Goal: Information Seeking & Learning: Learn about a topic

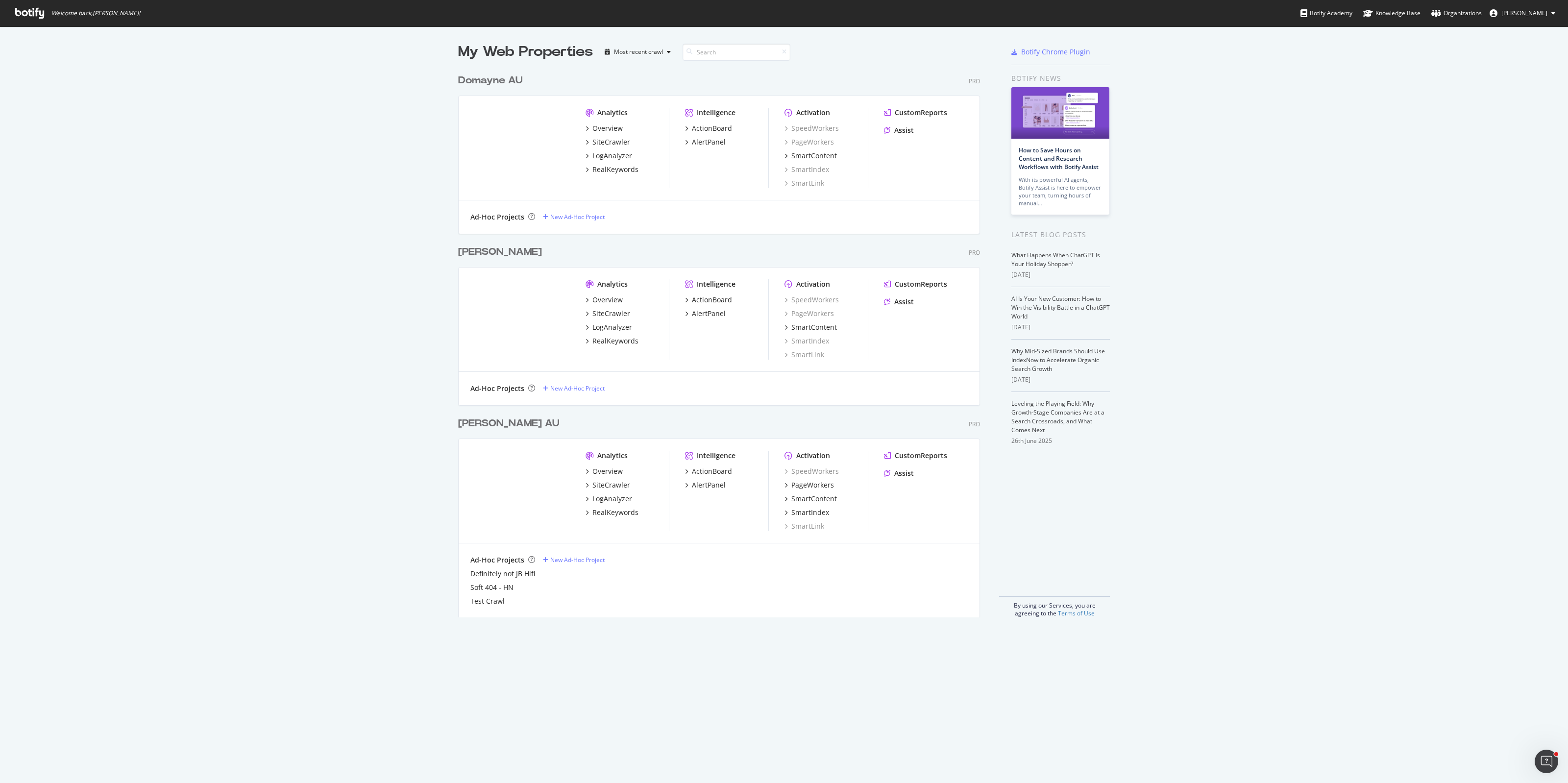
click at [608, 517] on div "Analytics Overview SiteCrawler LogAnalyzer RealKeywords" at bounding box center [627, 491] width 83 height 81
click at [608, 513] on div "RealKeywords" at bounding box center [615, 513] width 46 height 10
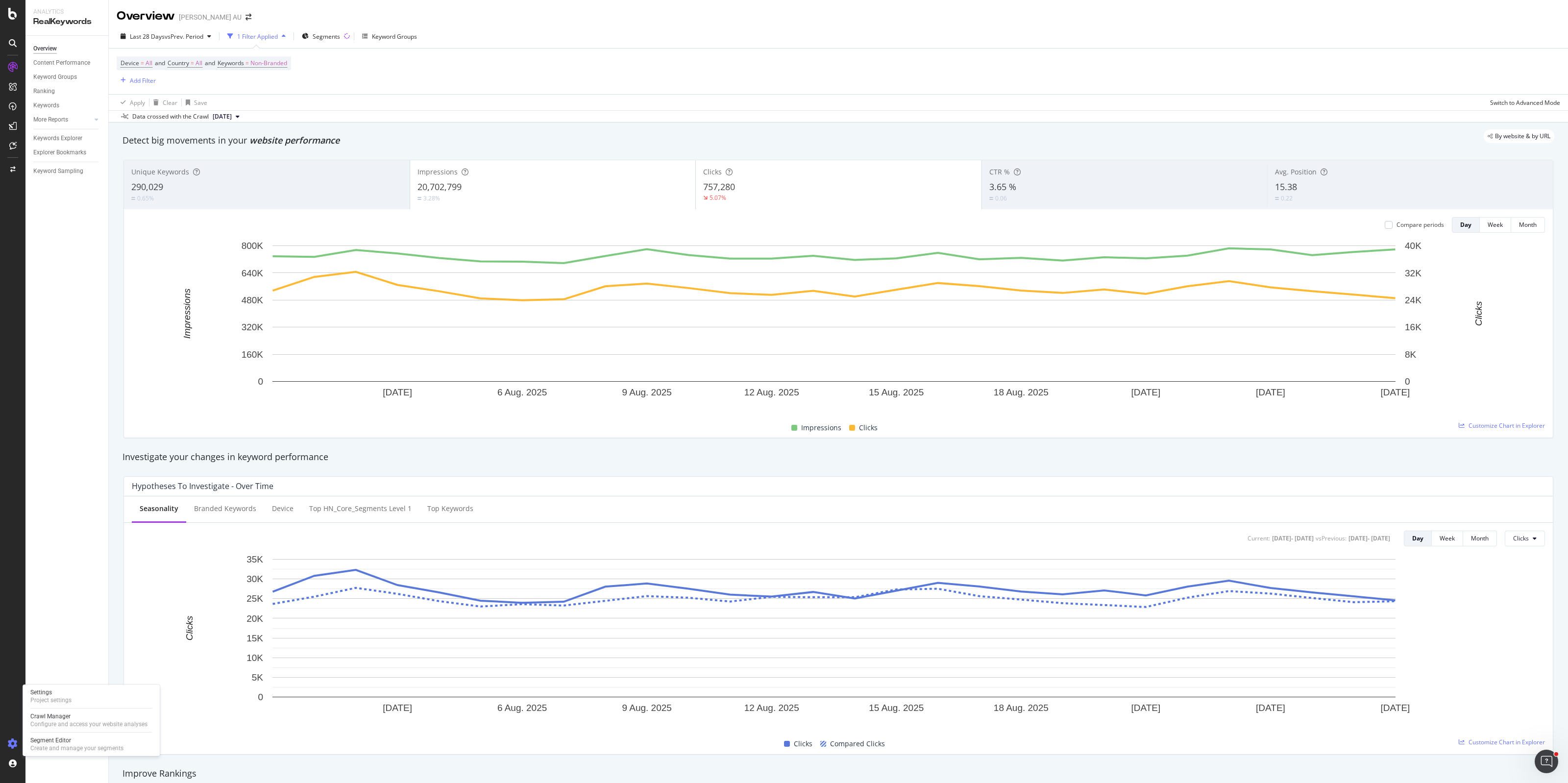
click at [3, 751] on div at bounding box center [12, 743] width 24 height 16
click at [5, 749] on div at bounding box center [12, 743] width 24 height 16
click at [337, 36] on span "Segments" at bounding box center [327, 36] width 27 height 8
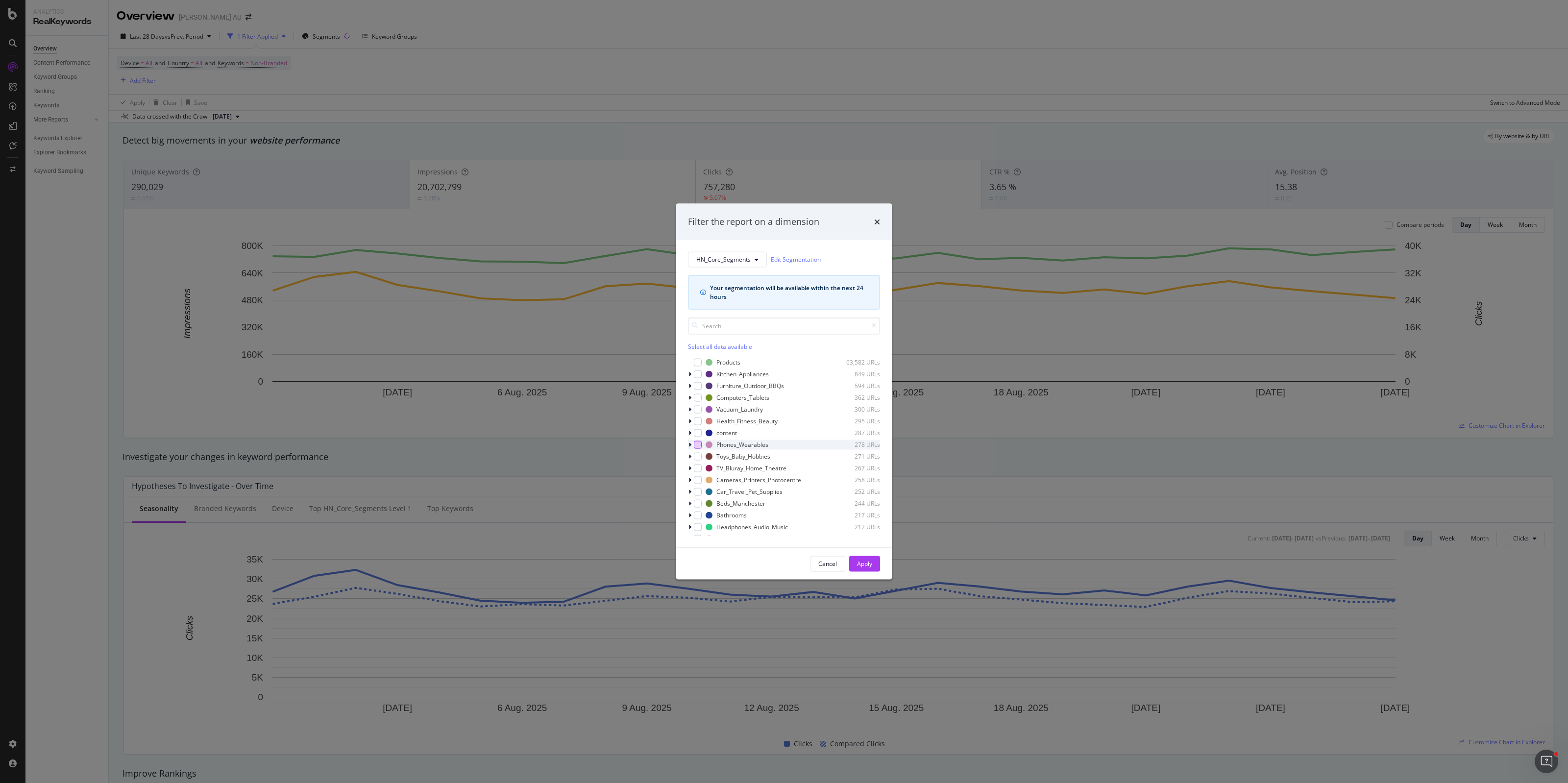
click at [696, 445] on div "modal" at bounding box center [698, 444] width 8 height 8
click at [859, 562] on div "Apply" at bounding box center [864, 564] width 15 height 8
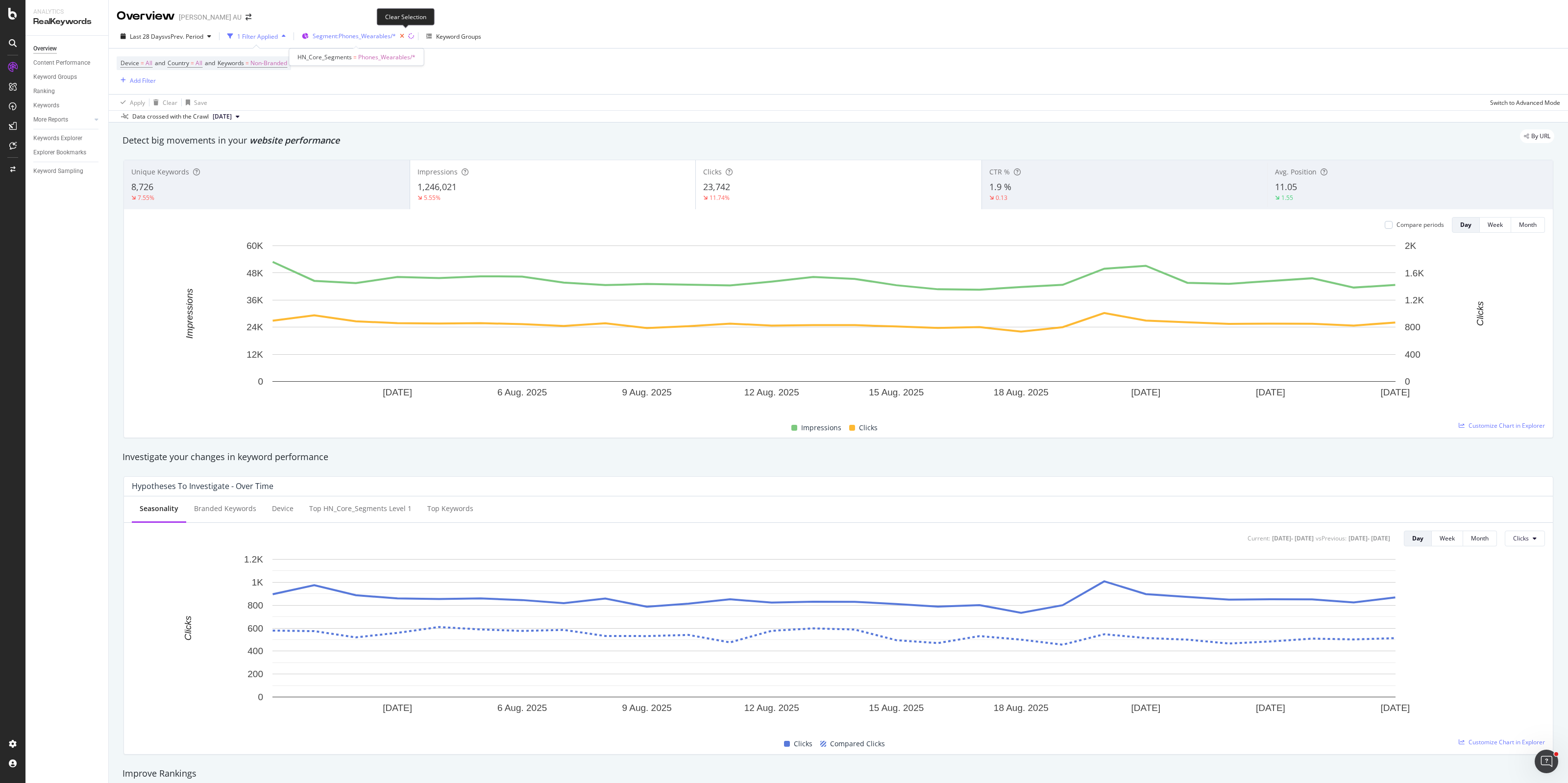
click at [408, 37] on icon "button" at bounding box center [402, 37] width 12 height 14
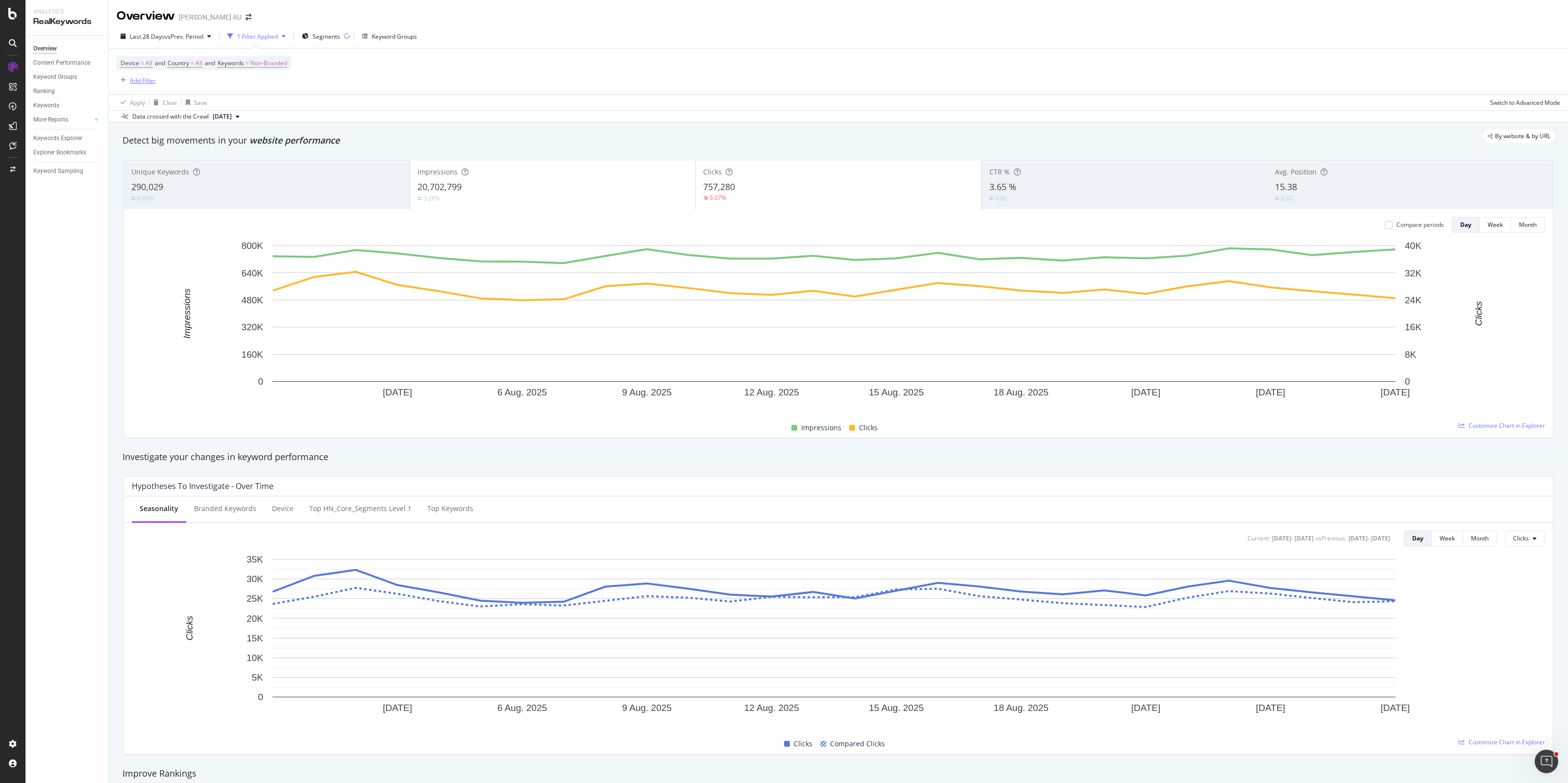
click at [136, 75] on div "Add Filter" at bounding box center [136, 80] width 39 height 11
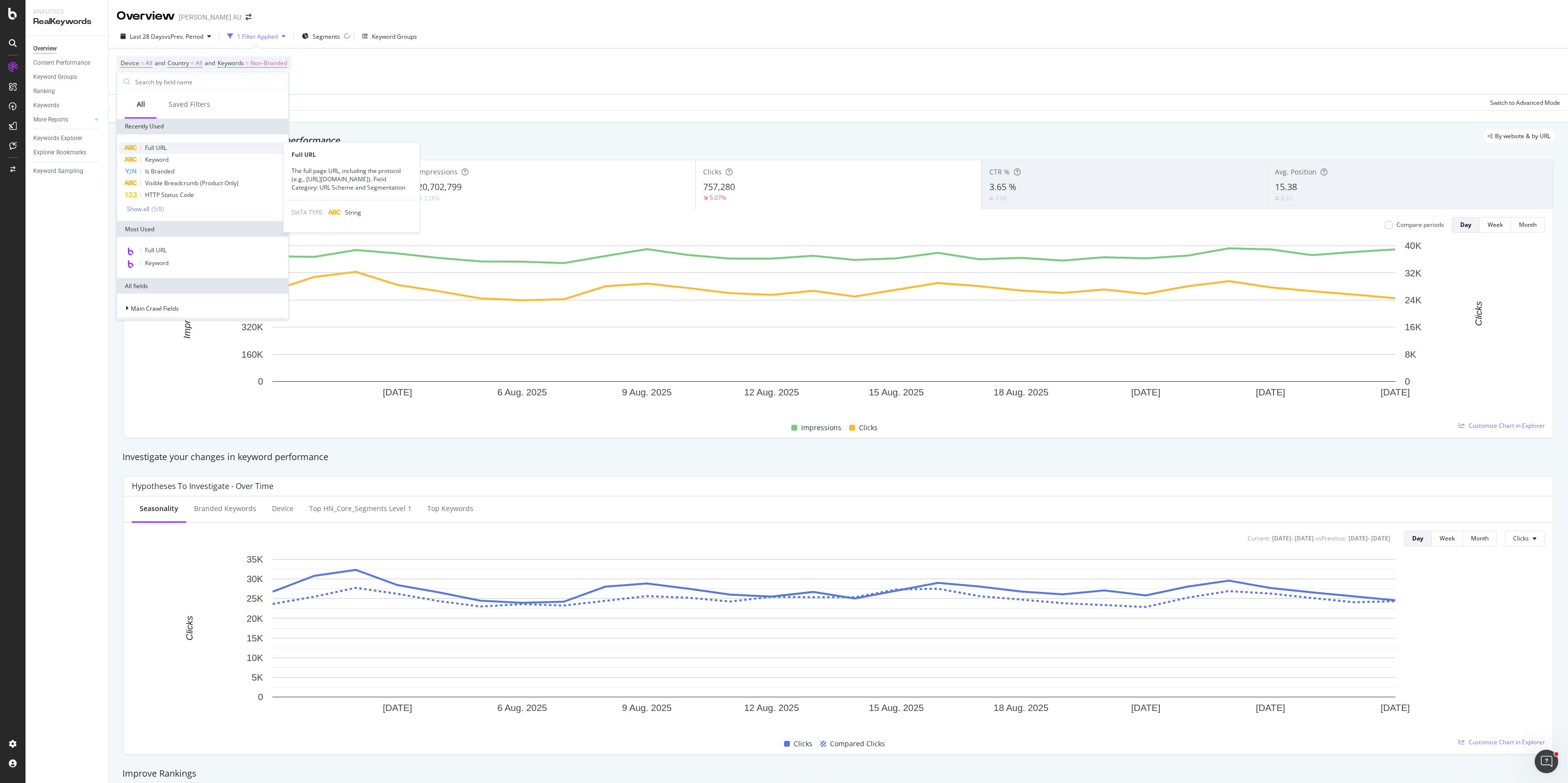
click at [171, 148] on div "Full URL" at bounding box center [203, 148] width 168 height 11
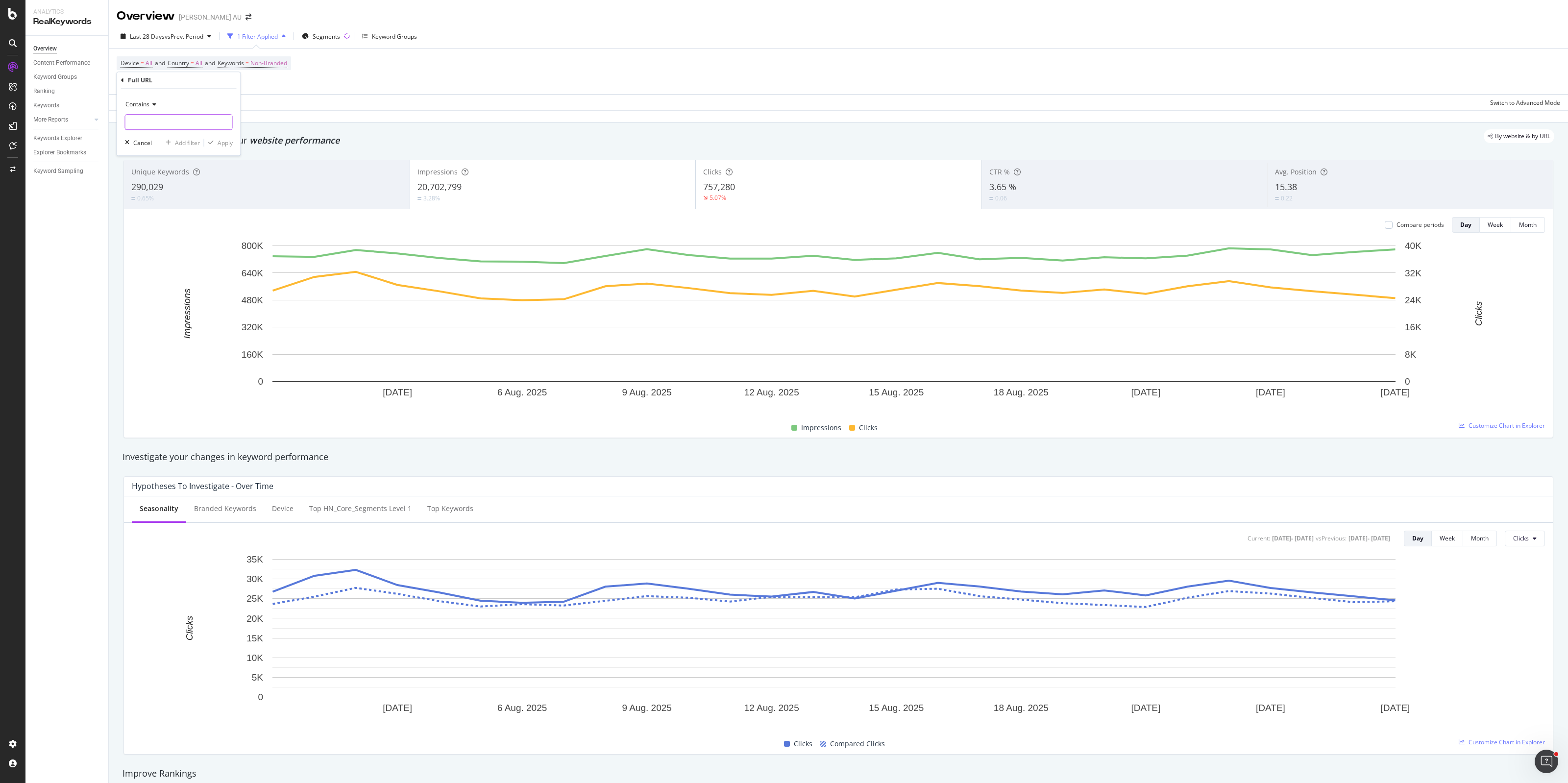
click at [161, 120] on input "text" at bounding box center [179, 122] width 107 height 16
type input "phones-wearables-gps"
click at [224, 141] on div "Apply" at bounding box center [225, 142] width 15 height 8
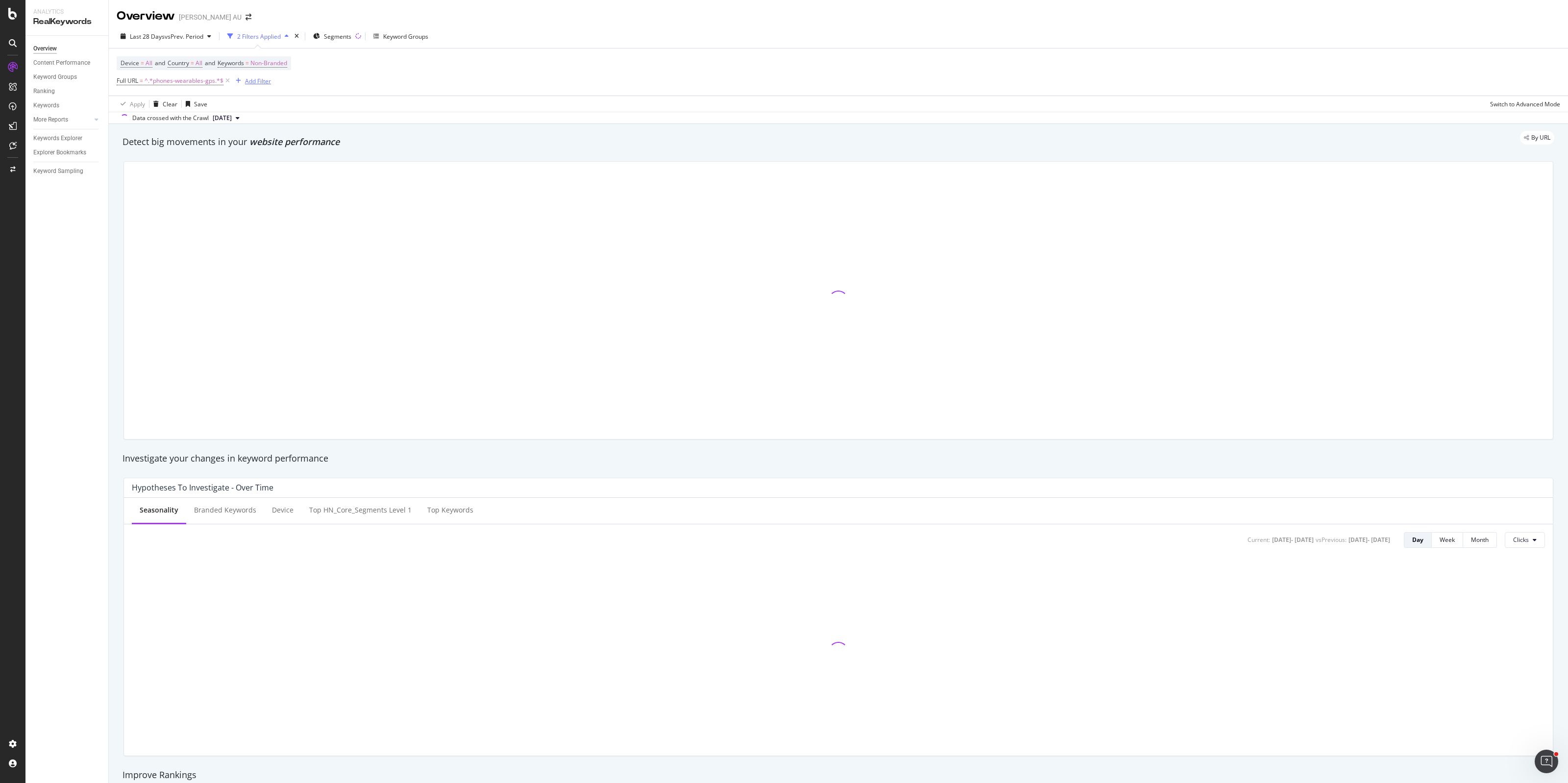
click at [257, 80] on div "Add Filter" at bounding box center [258, 81] width 26 height 8
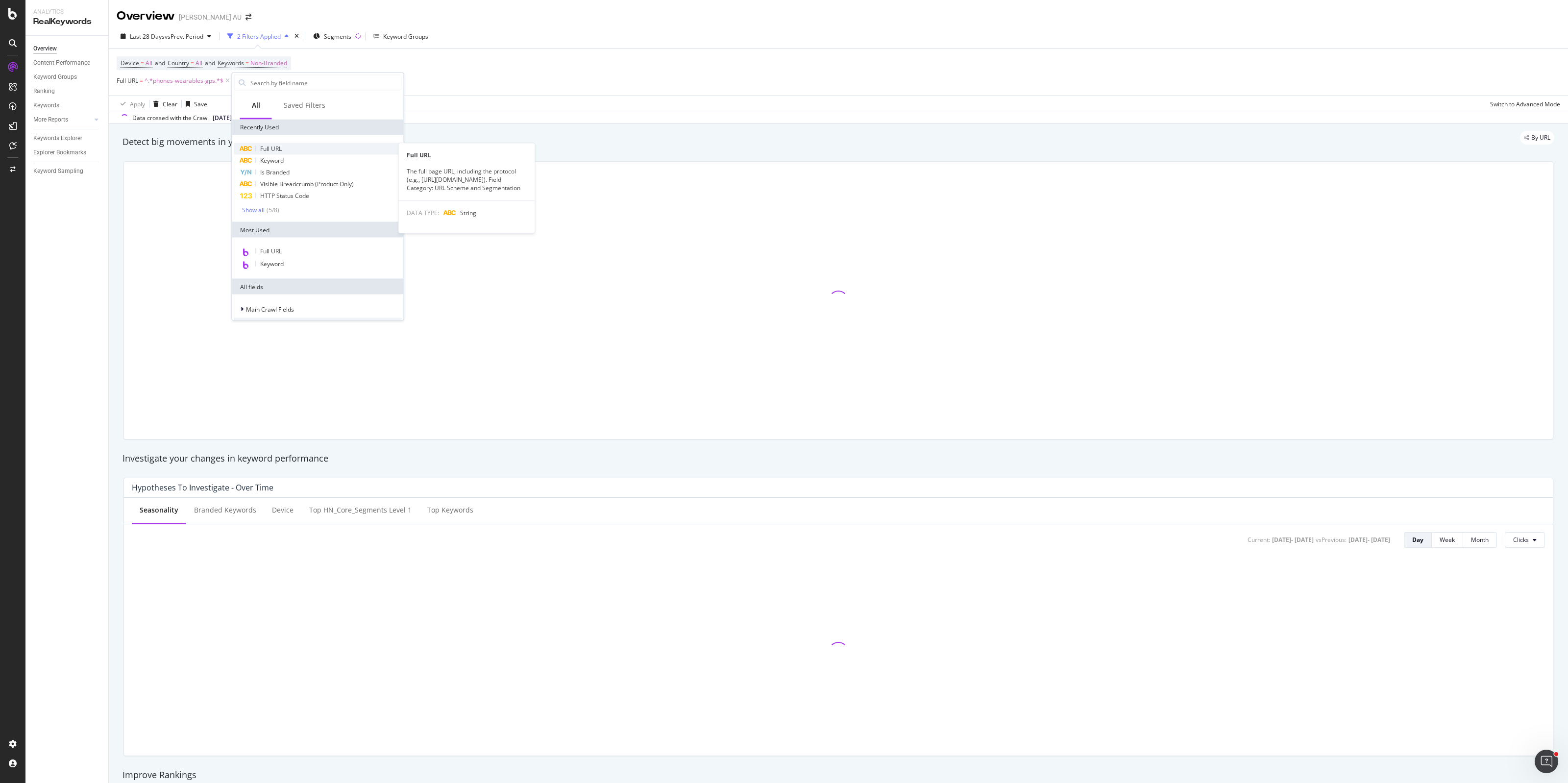
click at [273, 145] on span "Full URL" at bounding box center [271, 149] width 21 height 8
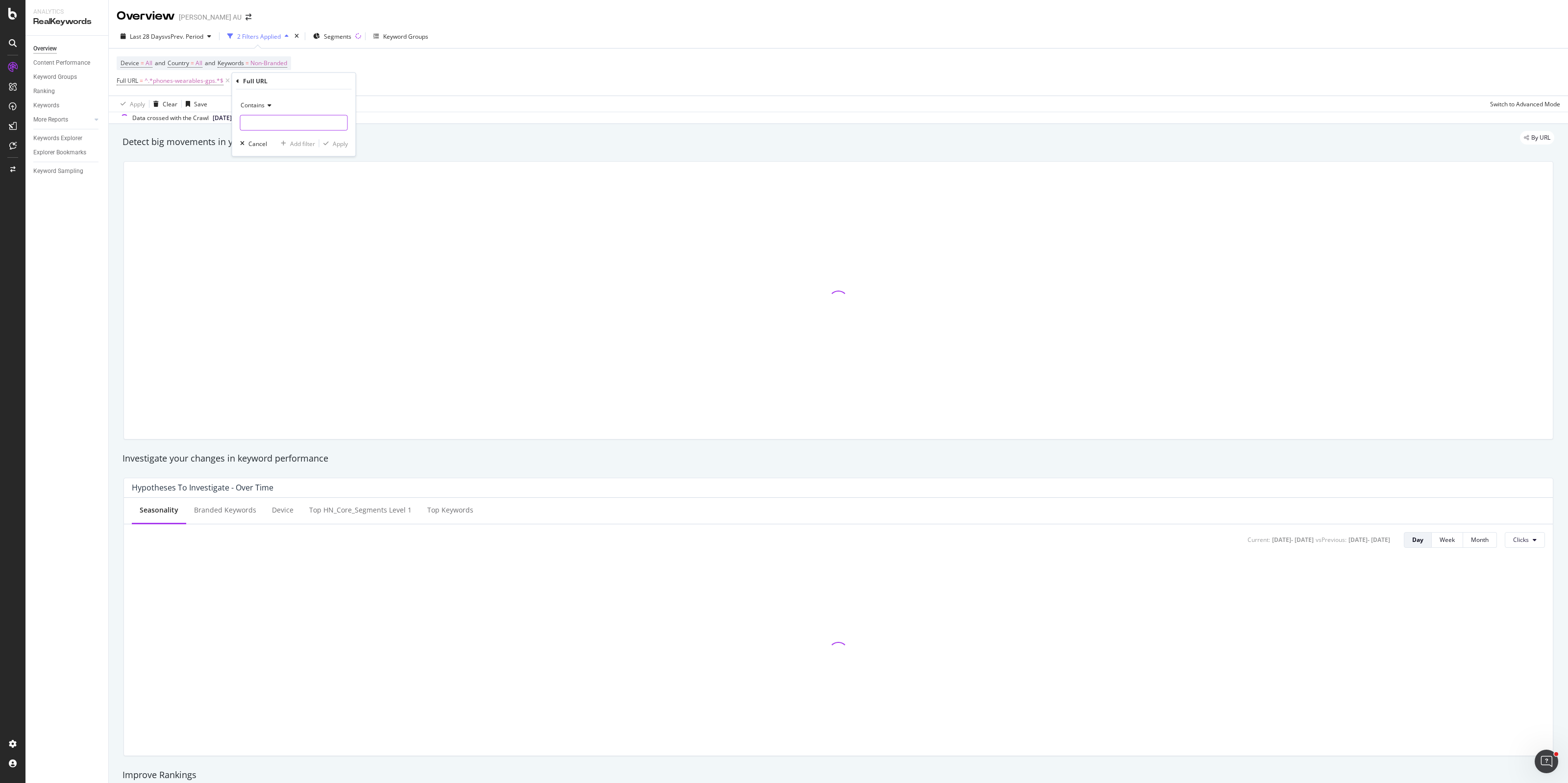
click at [270, 126] on input "text" at bounding box center [294, 123] width 107 height 16
type input "993-1065"
click at [336, 142] on div "Apply" at bounding box center [340, 143] width 15 height 8
click at [287, 62] on span "Non-Branded" at bounding box center [269, 63] width 37 height 14
click at [264, 88] on span "Non-Branded" at bounding box center [251, 85] width 40 height 8
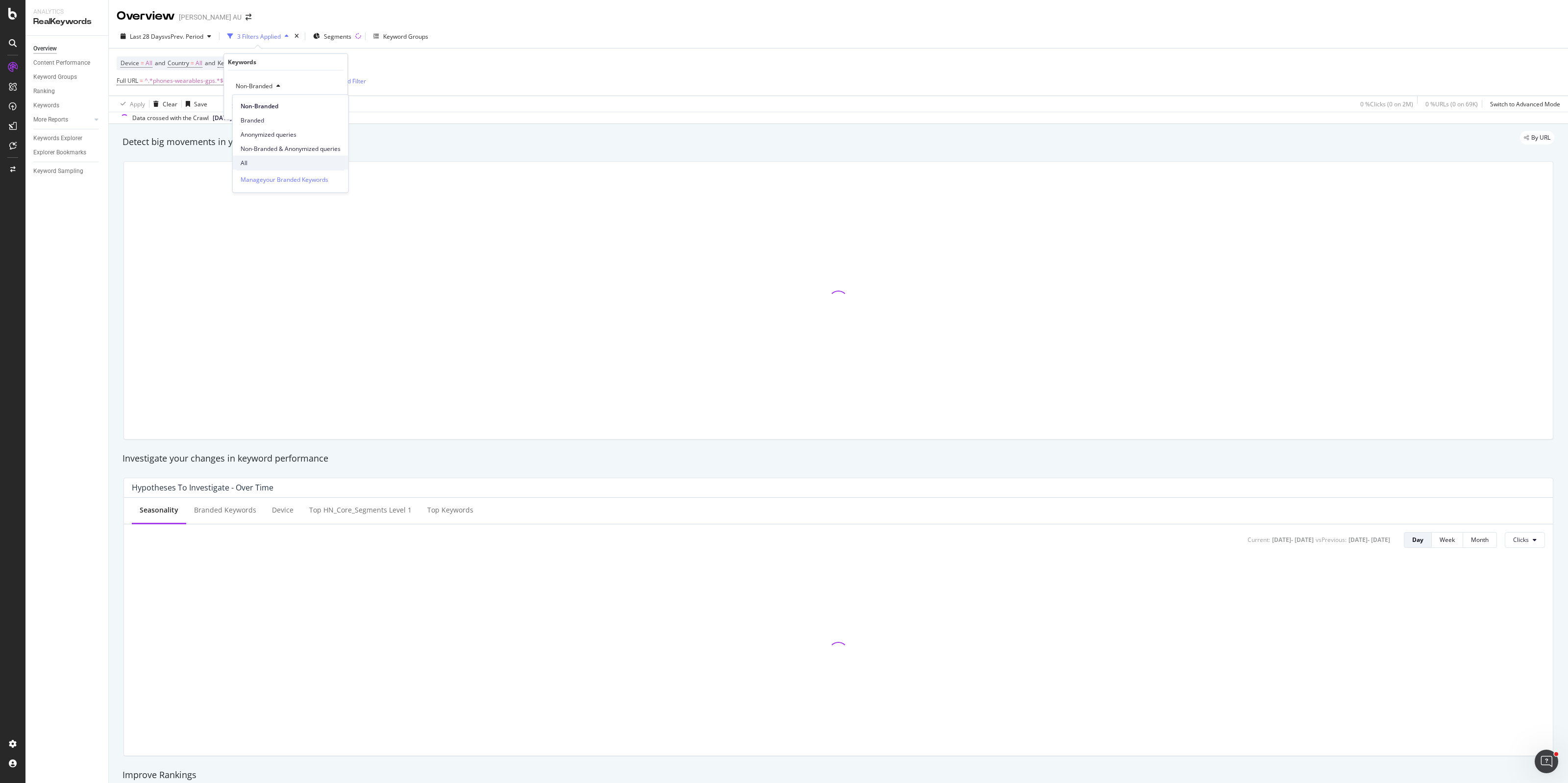
click at [257, 160] on span "All" at bounding box center [290, 163] width 100 height 9
drag, startPoint x: 334, startPoint y: 106, endPoint x: 401, endPoint y: 139, distance: 74.7
click at [332, 106] on div "Apply" at bounding box center [332, 106] width 15 height 8
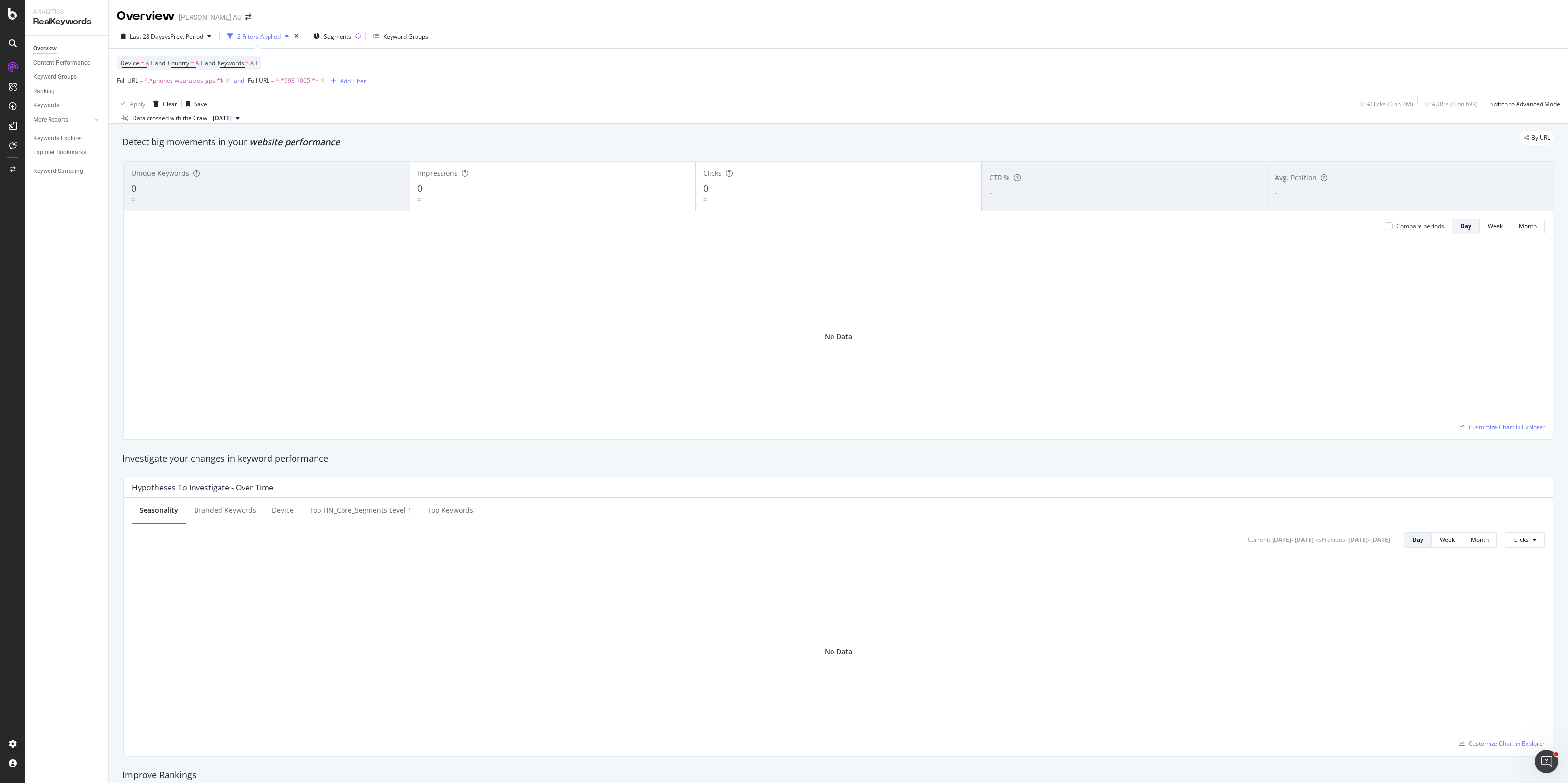
click at [187, 77] on span "^.*phones-wearables-gps.*$" at bounding box center [184, 81] width 79 height 14
click at [175, 115] on input "phones-wearables-gps" at bounding box center [172, 121] width 93 height 16
click at [161, 126] on input "phones-wearables-gps" at bounding box center [172, 121] width 93 height 16
drag, startPoint x: 152, startPoint y: 122, endPoint x: 179, endPoint y: 123, distance: 27.0
click at [179, 123] on input "phones-wearables-gps" at bounding box center [172, 121] width 93 height 16
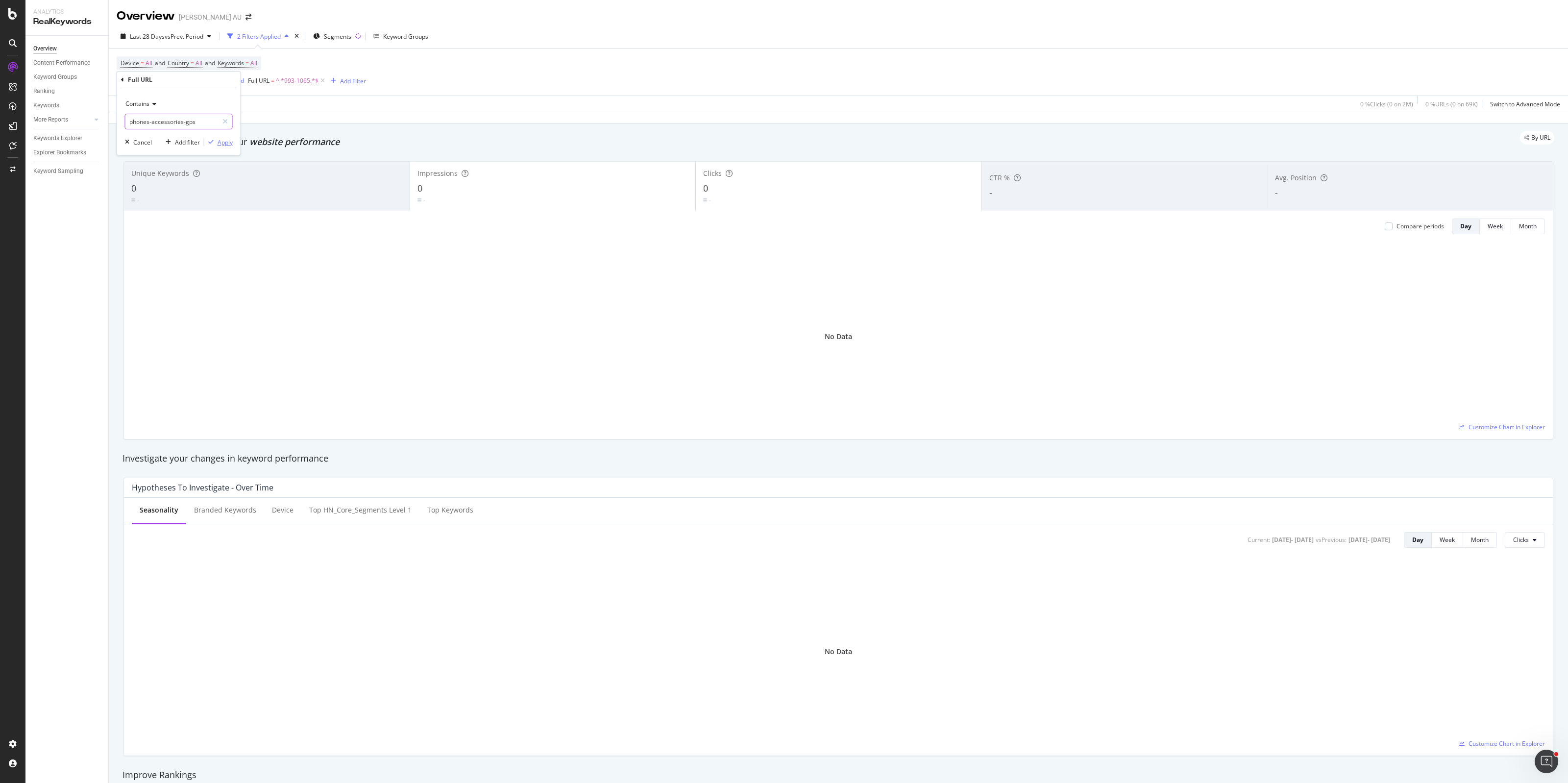
type input "phones-accessories-gps"
click at [221, 144] on div "Apply" at bounding box center [225, 142] width 15 height 8
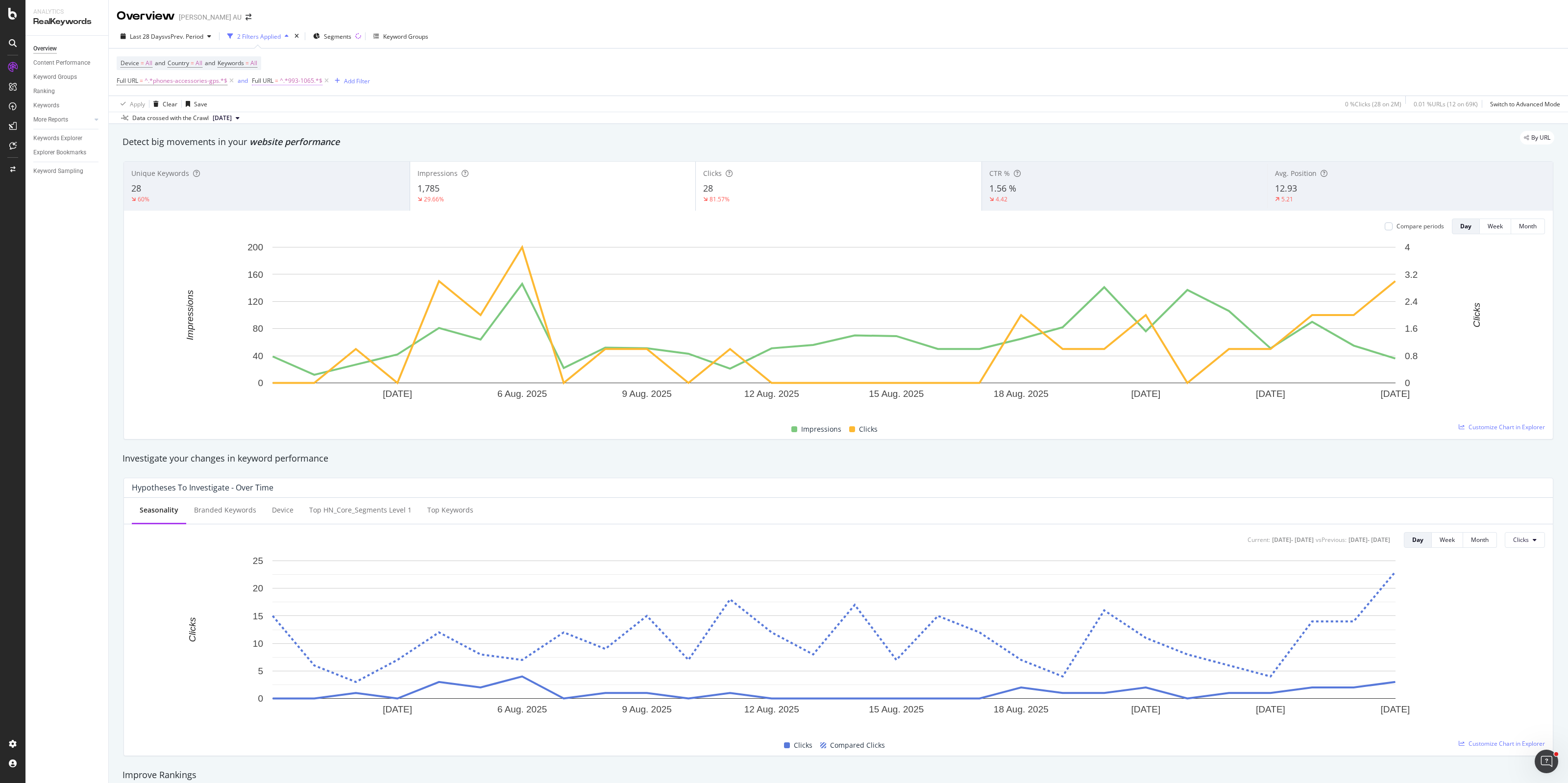
click at [308, 77] on span "^.*993-1065.*$" at bounding box center [301, 81] width 43 height 14
click at [287, 121] on input "993-1065" at bounding box center [307, 121] width 93 height 16
type input "1312"
click at [358, 141] on div "Apply" at bounding box center [360, 142] width 15 height 8
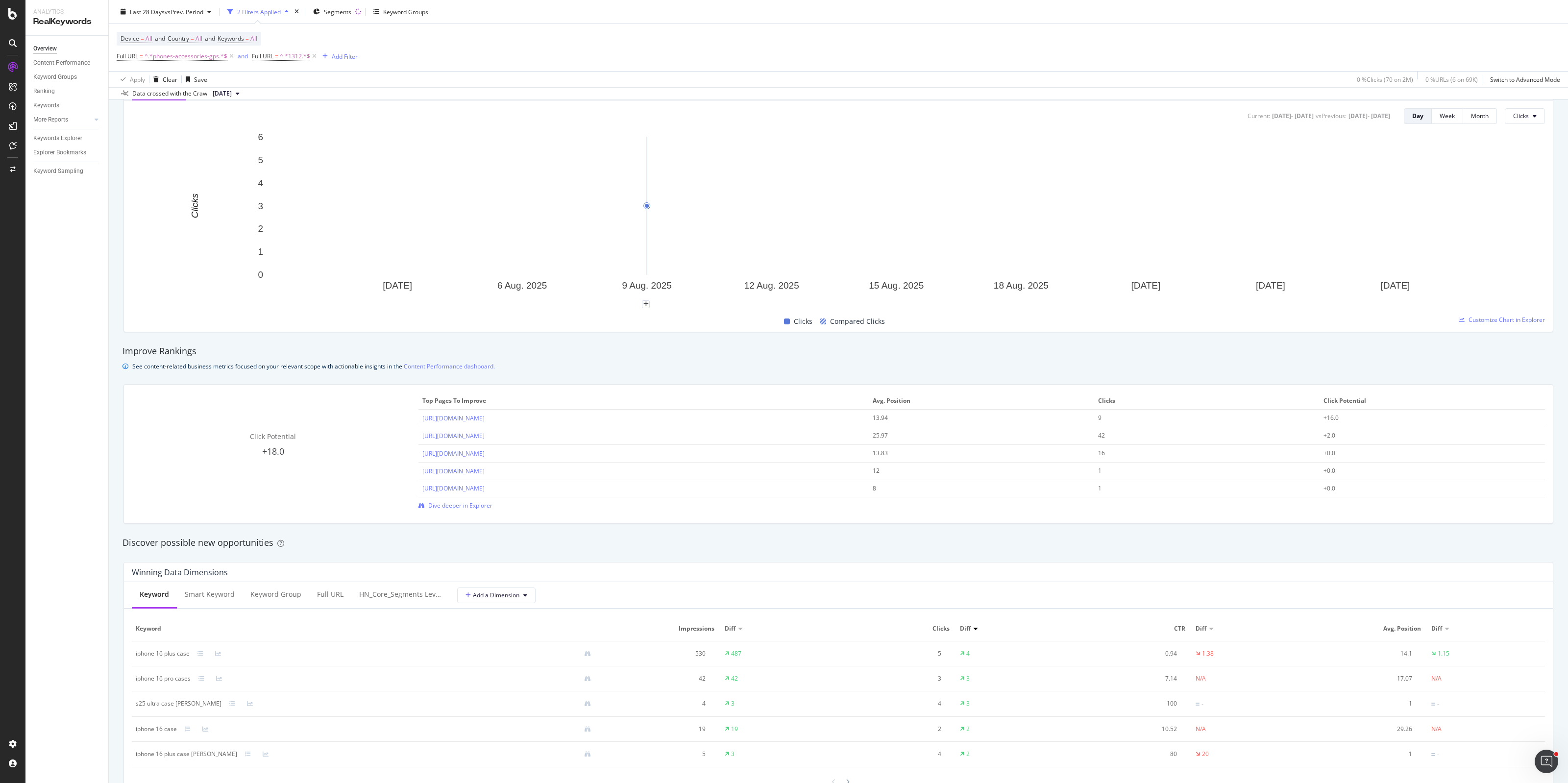
scroll to position [429, 0]
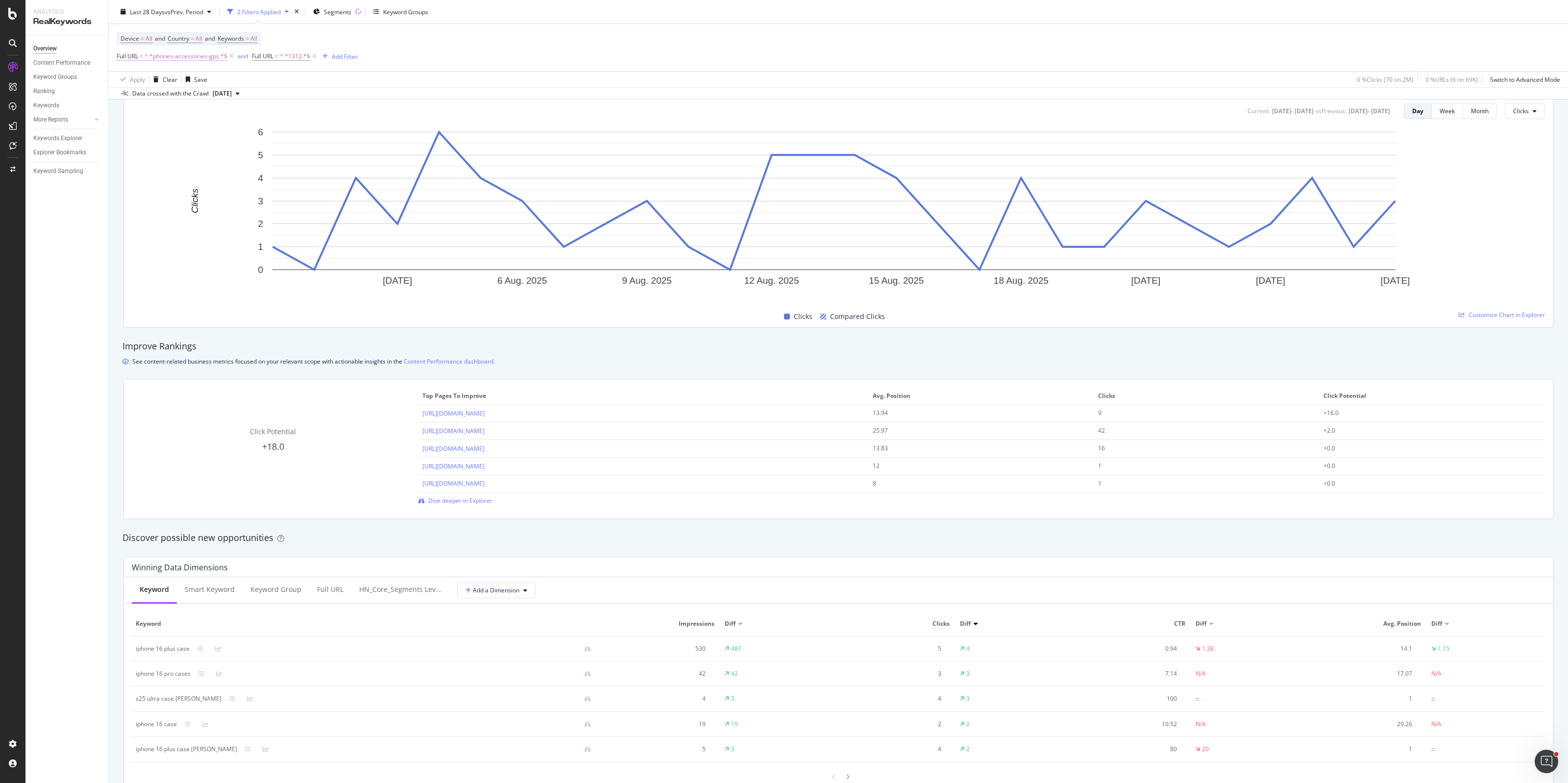
click at [314, 57] on icon at bounding box center [314, 56] width 8 height 10
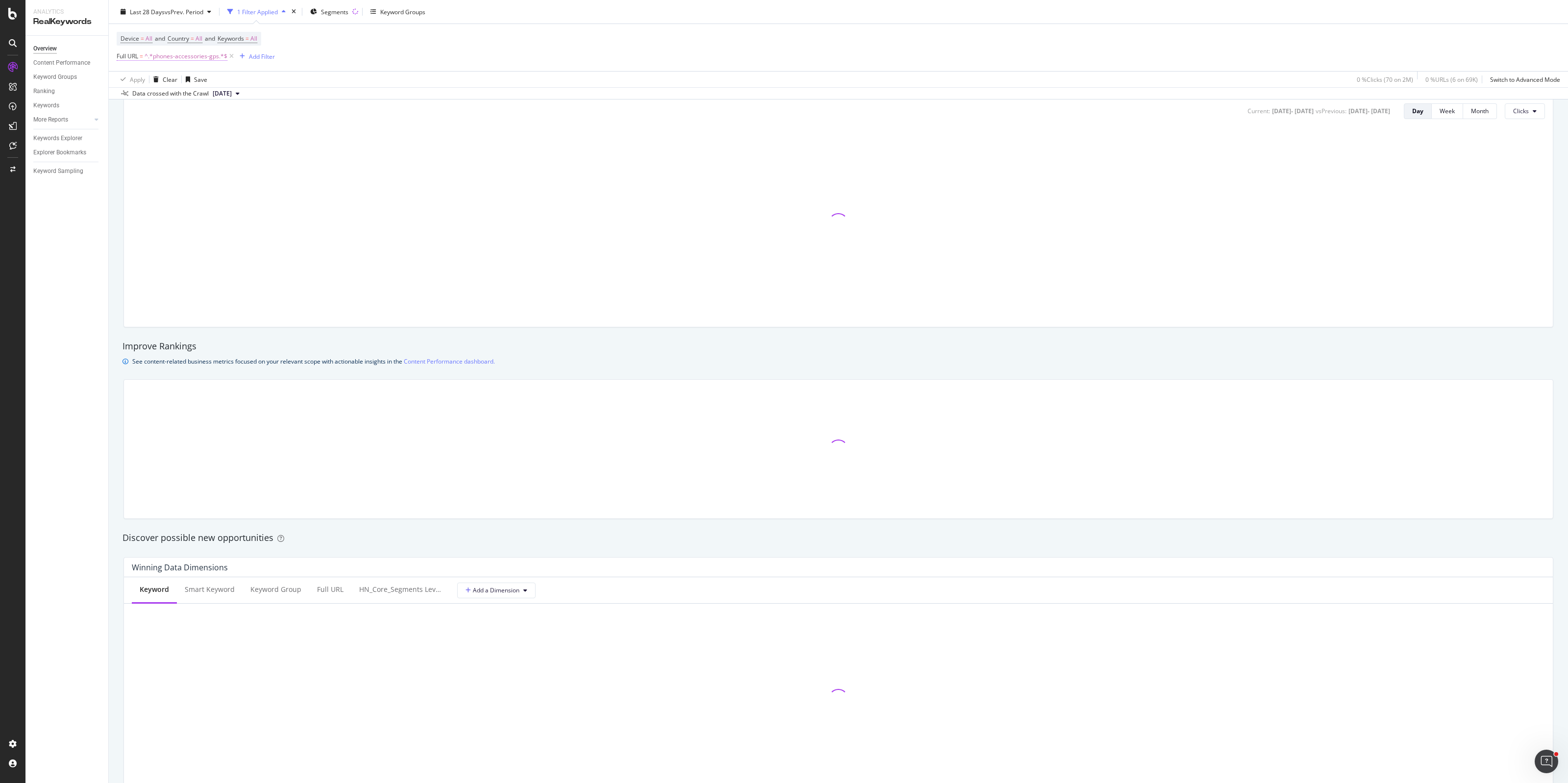
click at [184, 58] on span "^.*phones-accessories-gps.*$" at bounding box center [186, 56] width 83 height 14
click at [175, 91] on input "phones-accessories-gps" at bounding box center [172, 97] width 93 height 16
paste input "[URL][DOMAIN_NAME]"
type input "[URL][DOMAIN_NAME]"
click at [224, 115] on div "Apply" at bounding box center [225, 117] width 15 height 8
